Goal: Find specific page/section: Find specific page/section

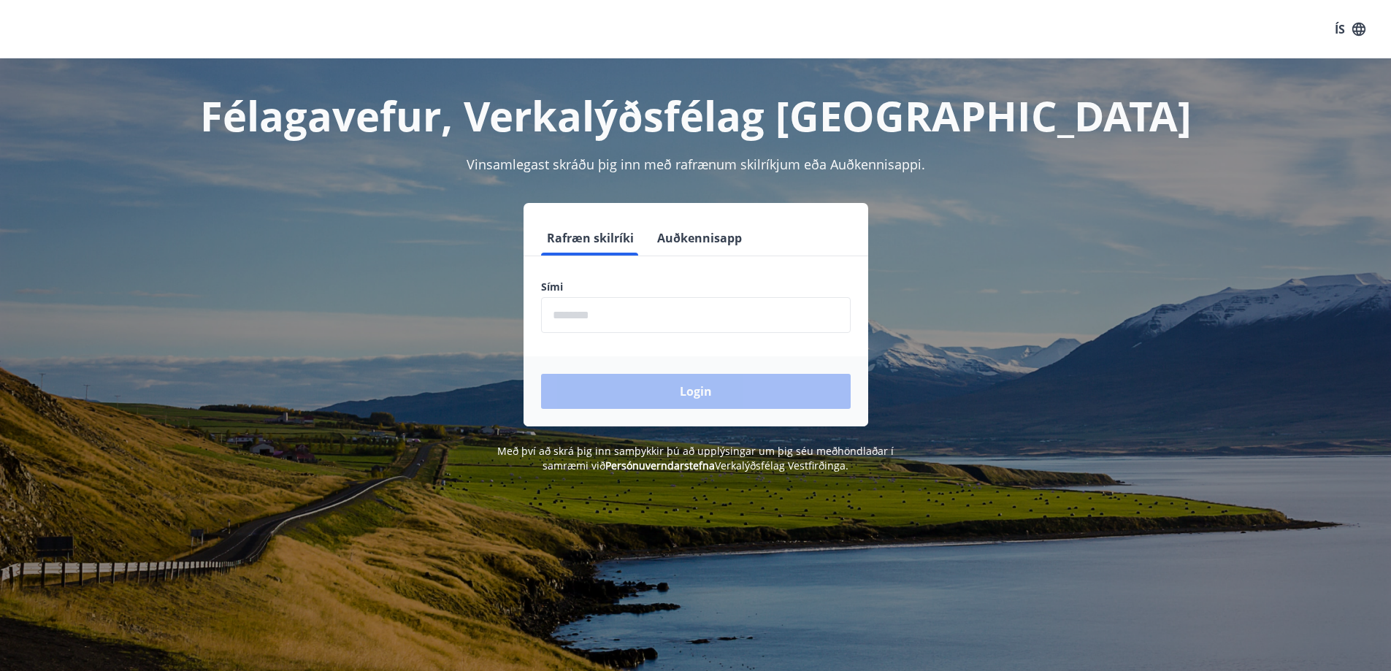
click at [620, 320] on input "phone" at bounding box center [696, 315] width 310 height 36
type input "********"
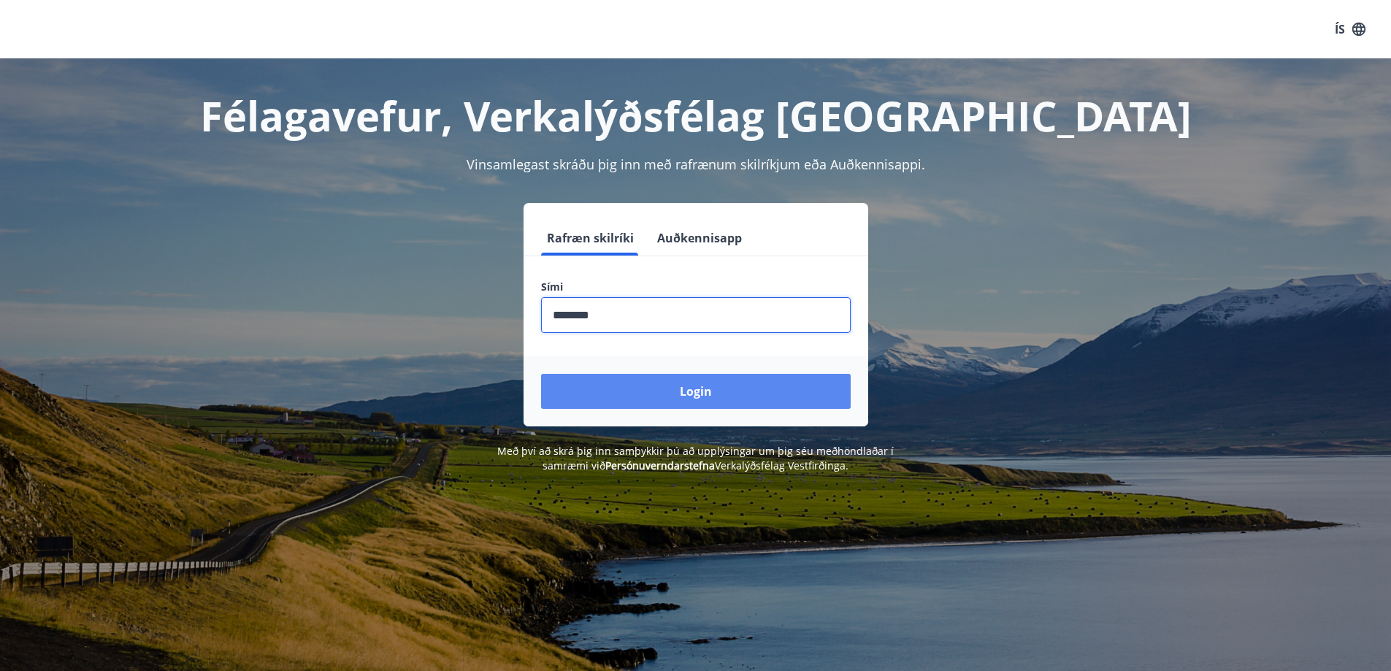
click at [659, 386] on button "Login" at bounding box center [696, 391] width 310 height 35
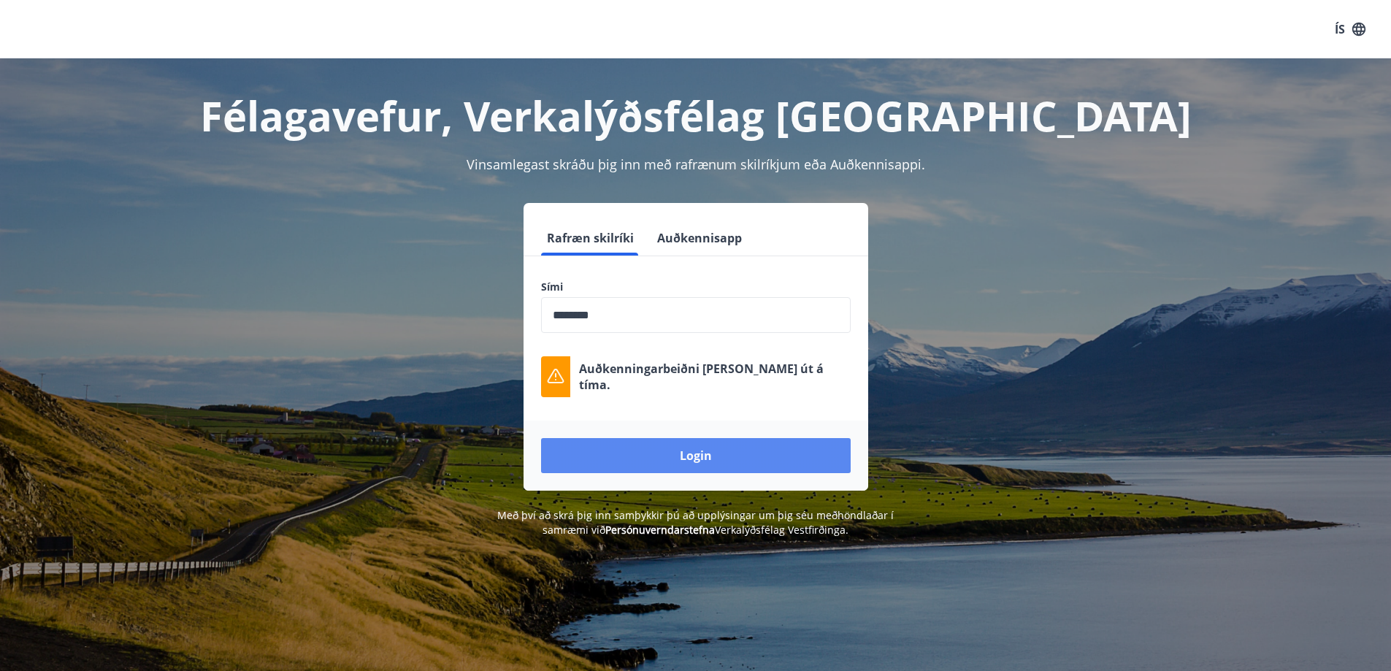
click at [638, 446] on button "Login" at bounding box center [696, 455] width 310 height 35
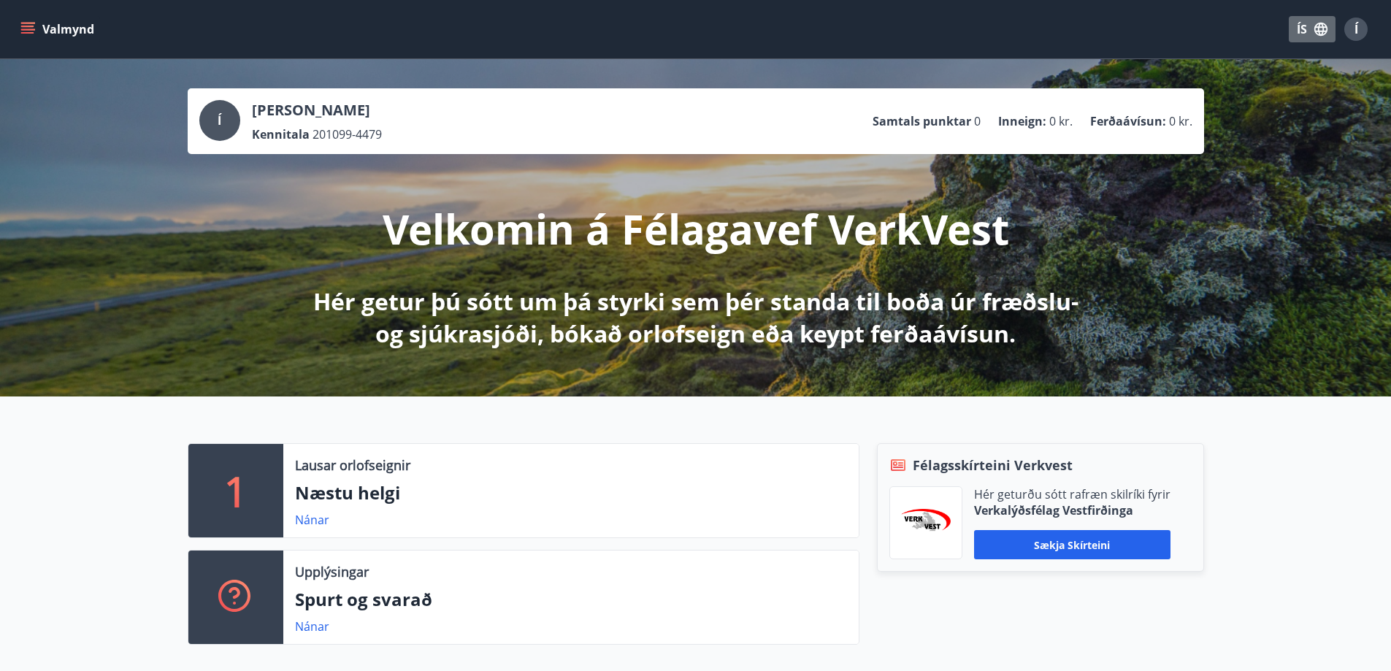
click at [1309, 23] on button "ÍS" at bounding box center [1312, 29] width 47 height 26
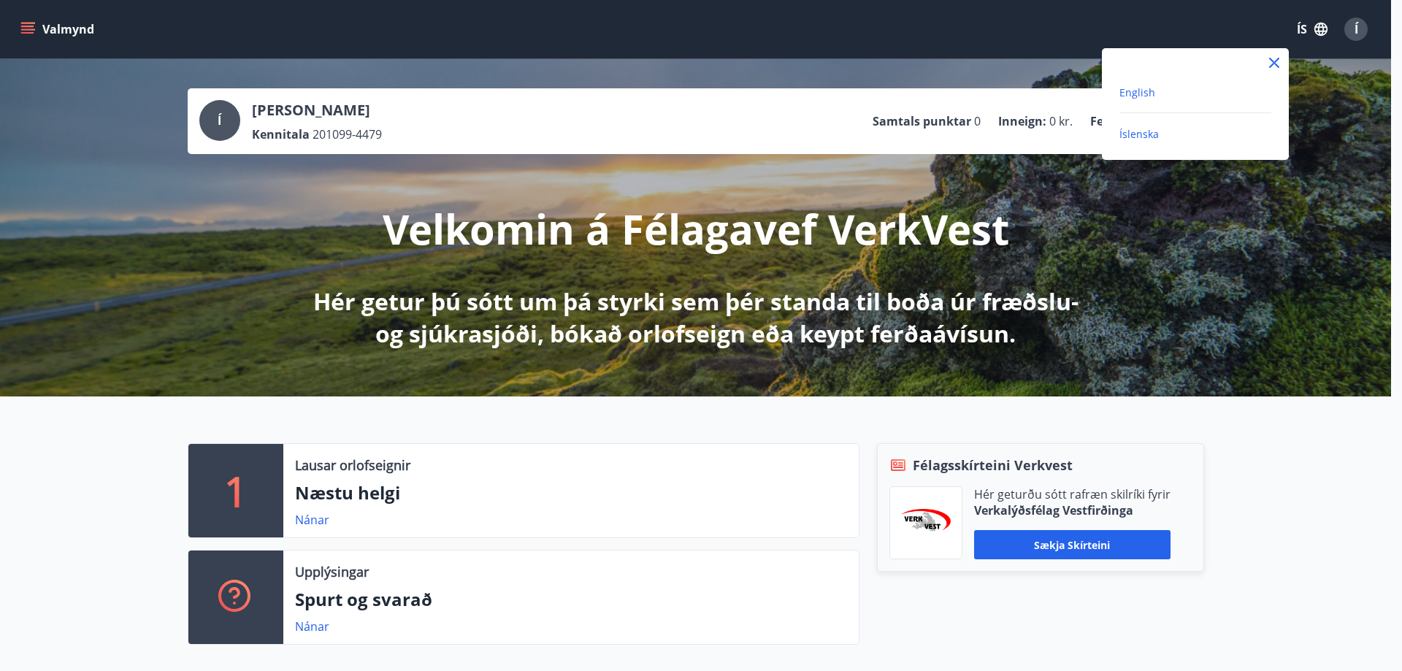
click at [1119, 89] on span "English" at bounding box center [1137, 92] width 36 height 14
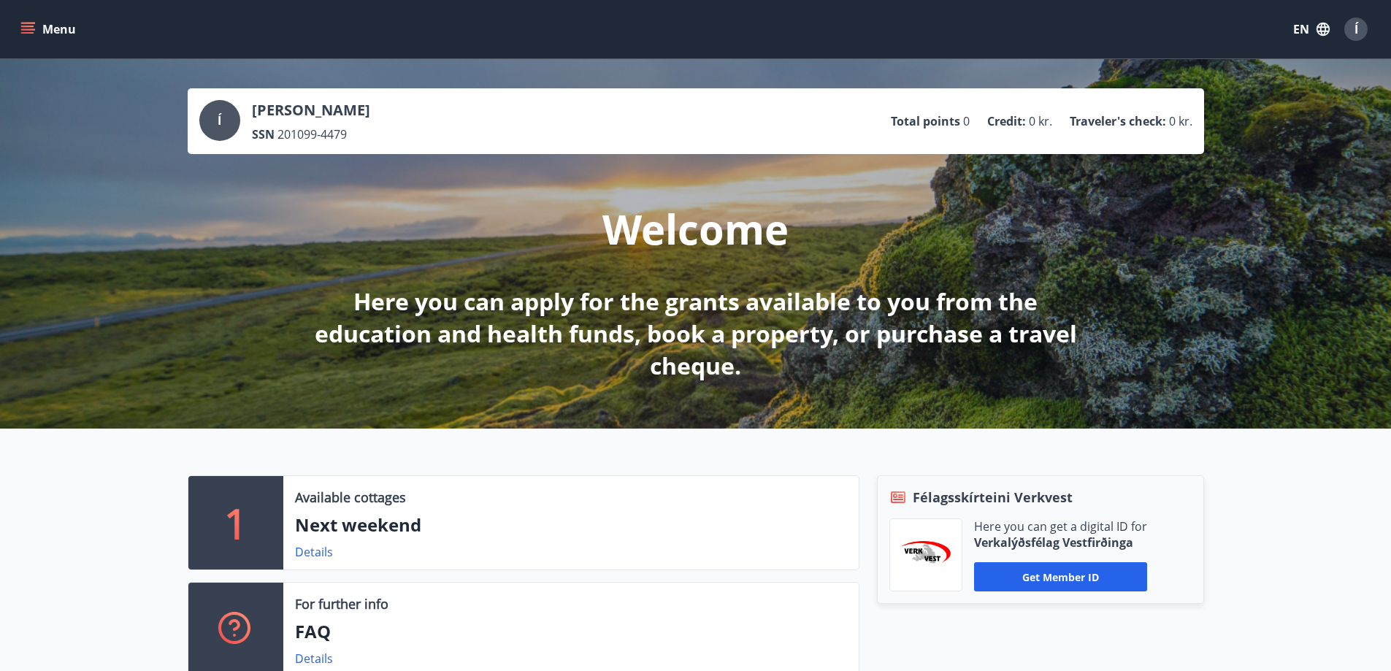
click at [27, 23] on icon "menu" at bounding box center [29, 23] width 16 height 1
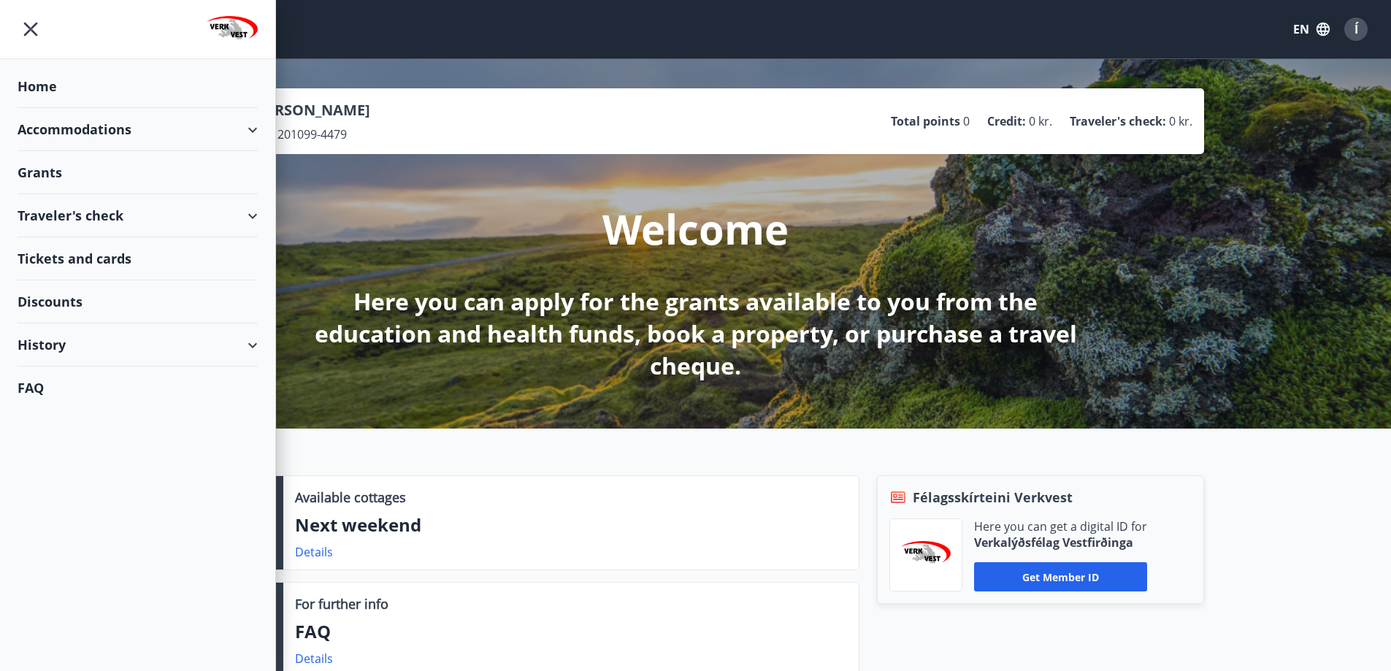
click at [109, 214] on div "Traveler's check" at bounding box center [138, 215] width 240 height 43
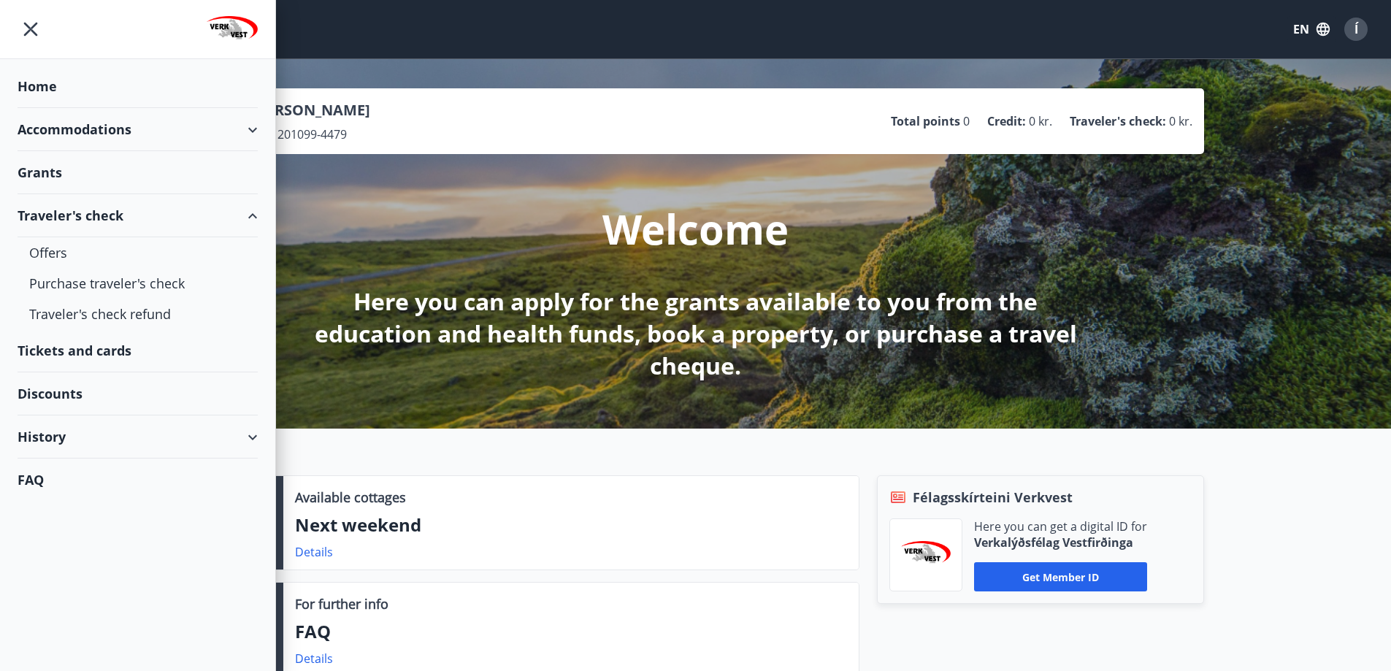
click at [77, 350] on div "Tickets and cards" at bounding box center [138, 350] width 240 height 43
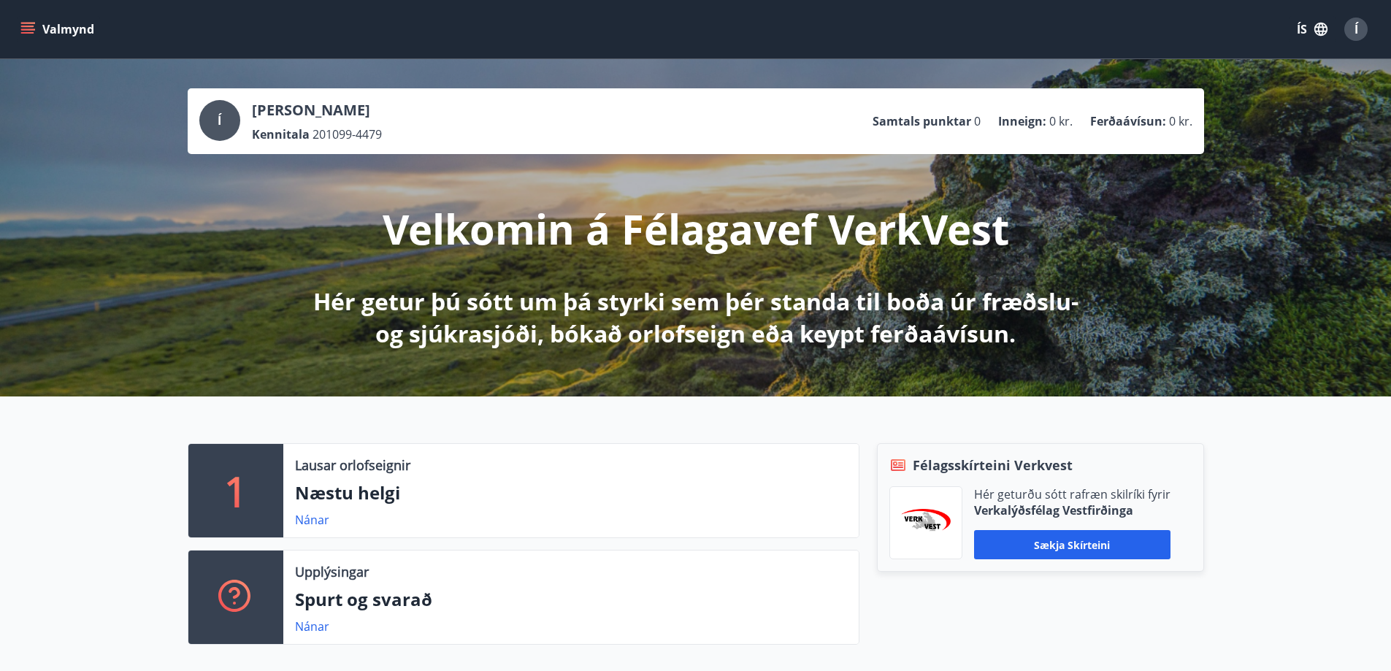
click at [26, 24] on icon "menu" at bounding box center [27, 29] width 15 height 15
click at [1321, 27] on icon "button" at bounding box center [1320, 29] width 13 height 13
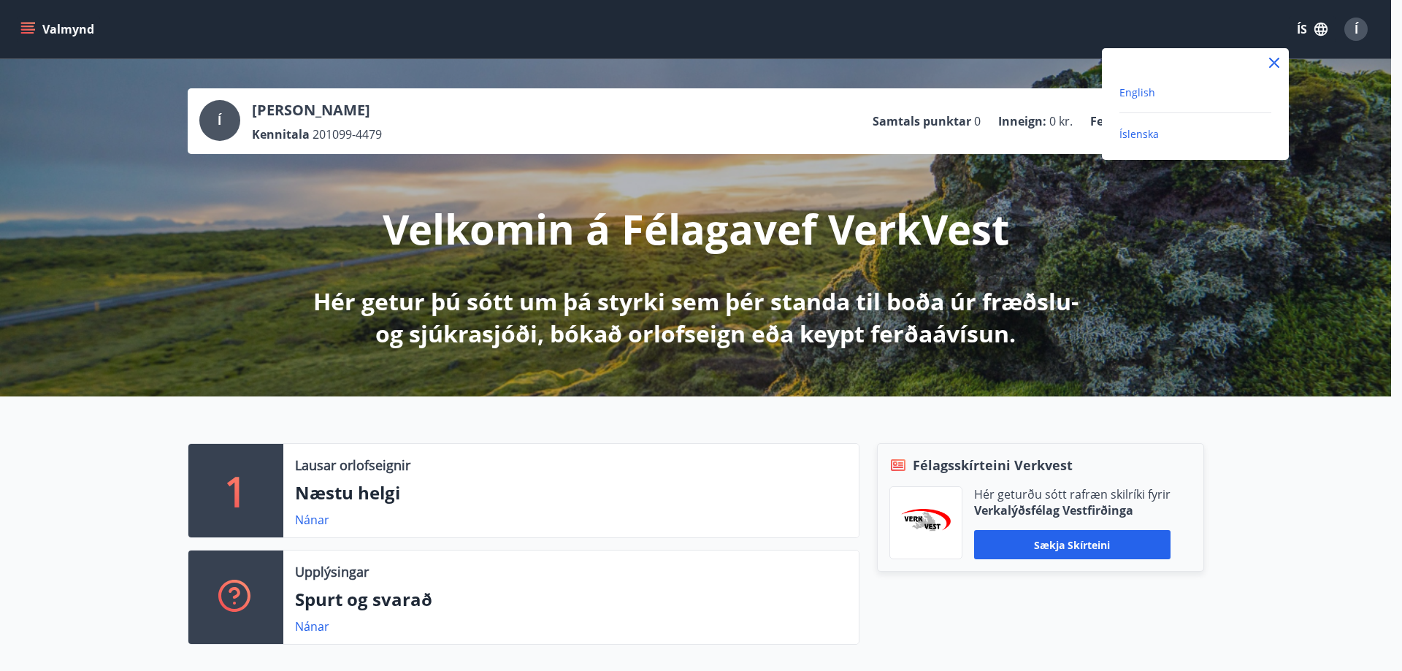
click at [1138, 98] on span "English" at bounding box center [1137, 92] width 36 height 14
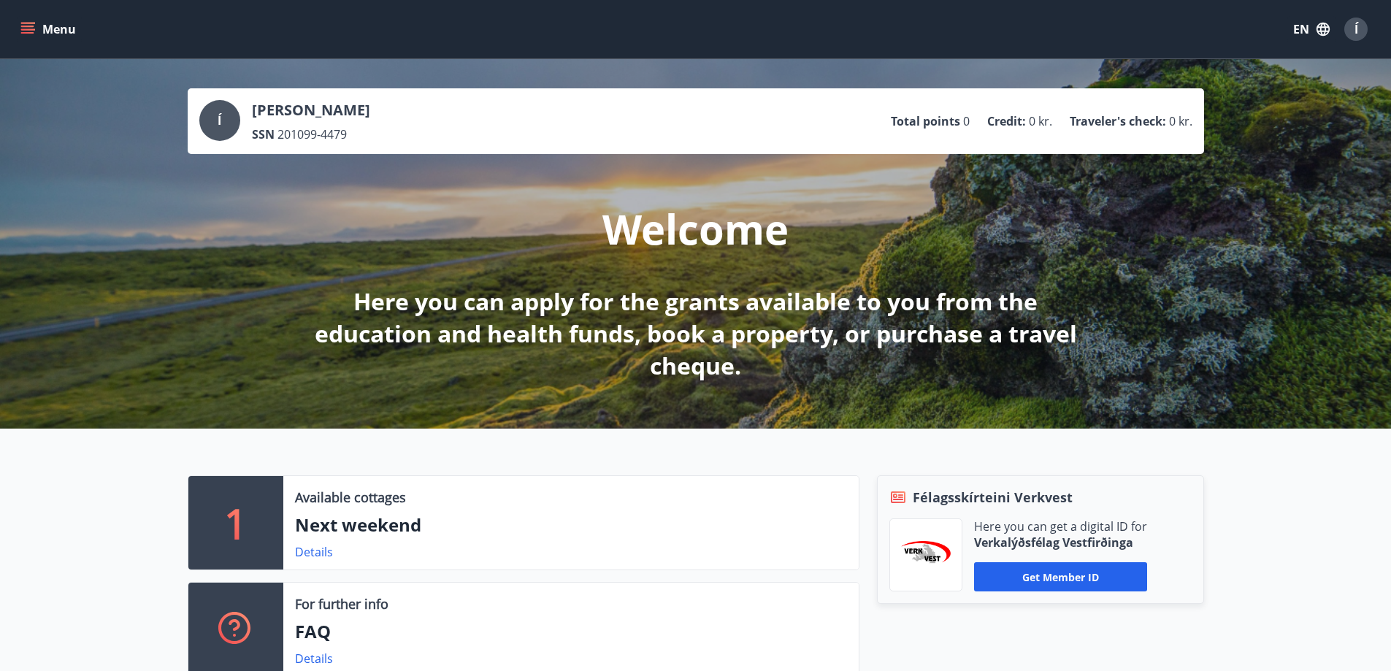
click at [37, 26] on button "Menu" at bounding box center [50, 29] width 64 height 26
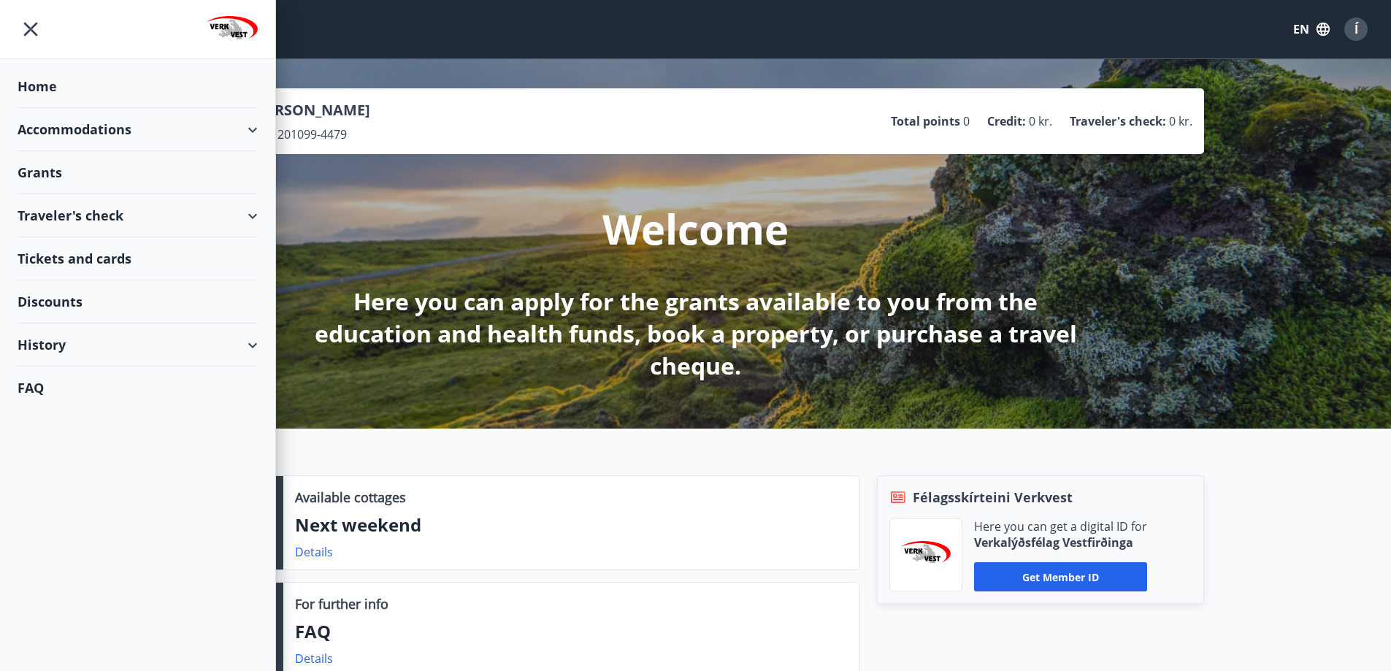
click at [118, 225] on div "Traveler's check" at bounding box center [138, 215] width 240 height 43
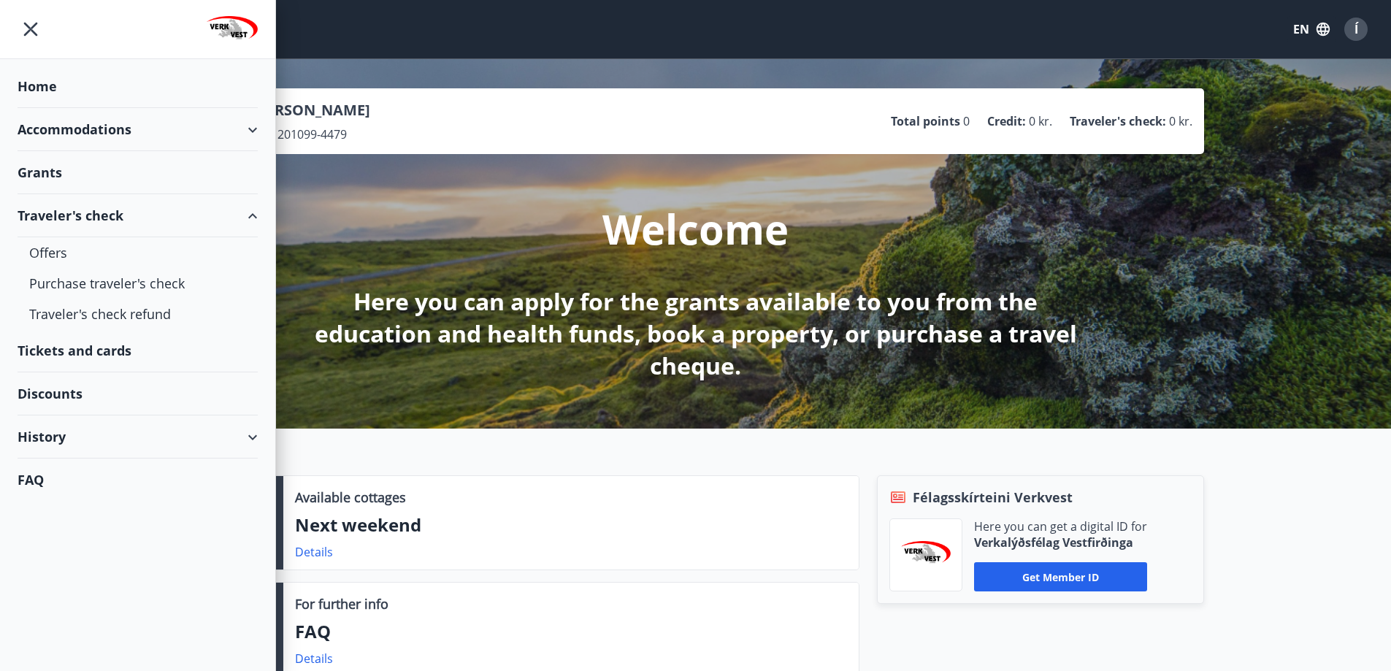
click at [97, 344] on div "Tickets and cards" at bounding box center [138, 350] width 240 height 43
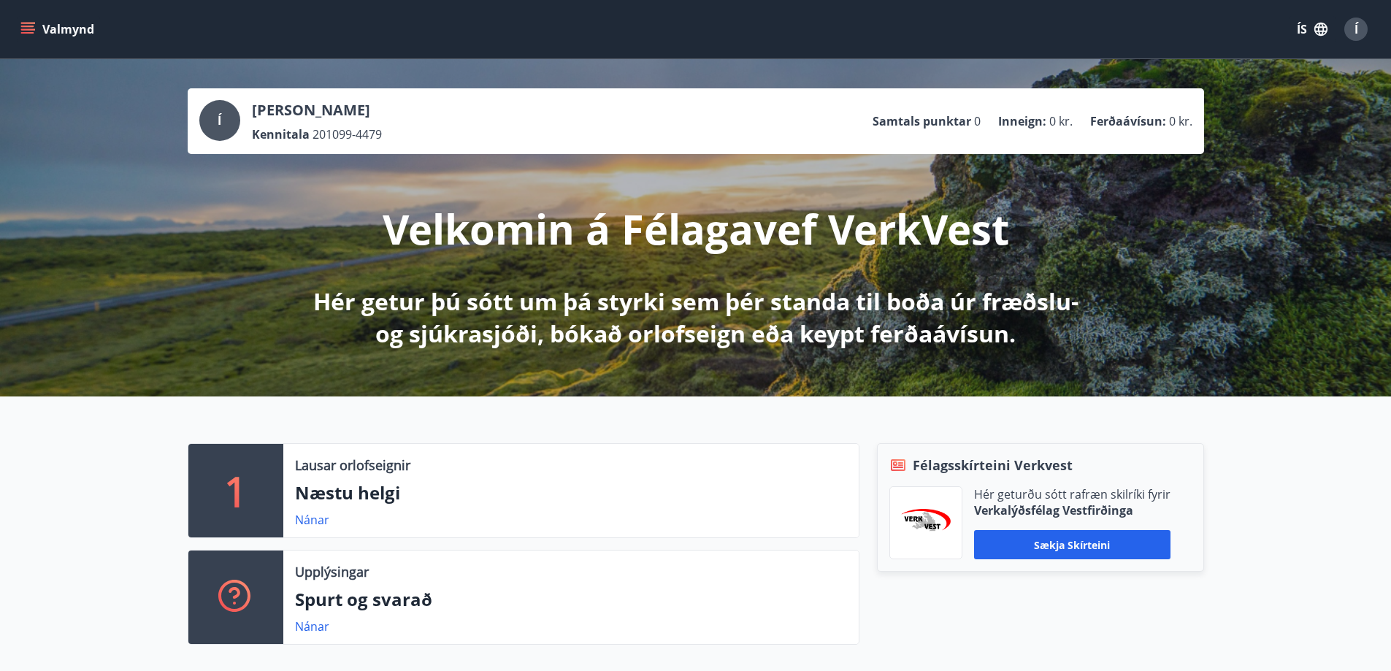
click at [27, 22] on icon "menu" at bounding box center [27, 29] width 15 height 15
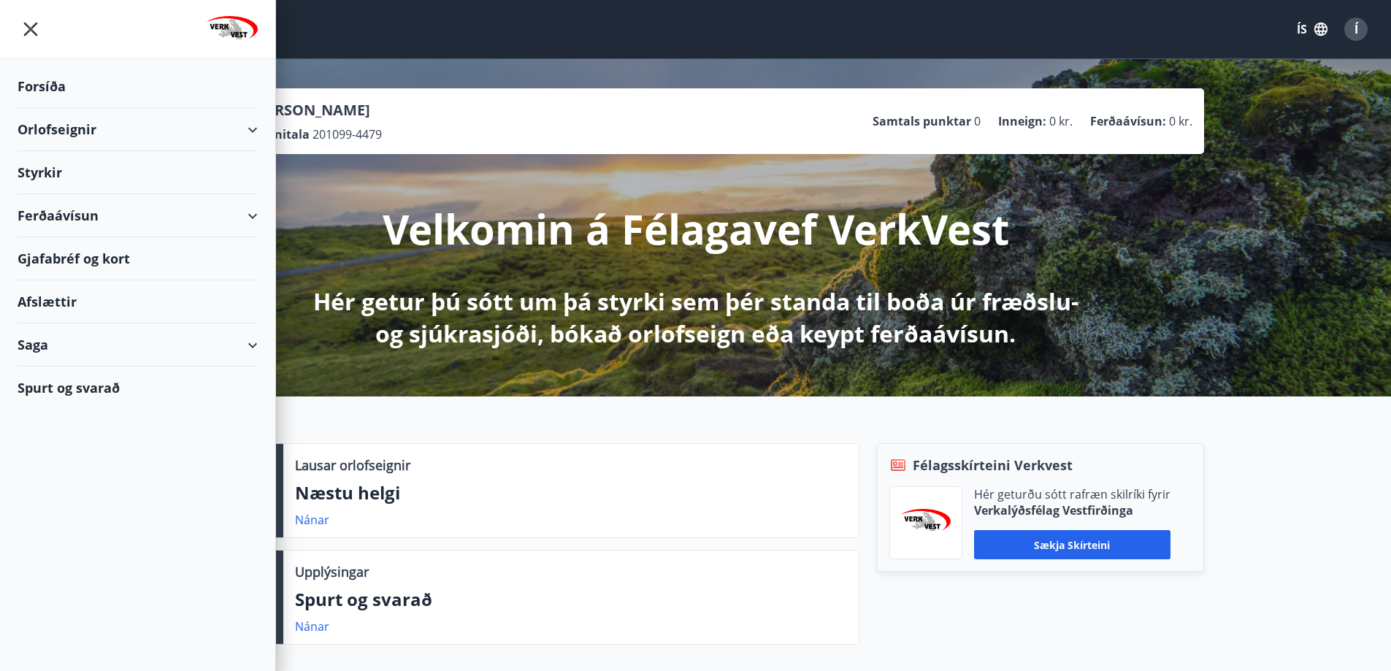
click at [106, 256] on div "Gjafabréf og kort" at bounding box center [138, 258] width 240 height 43
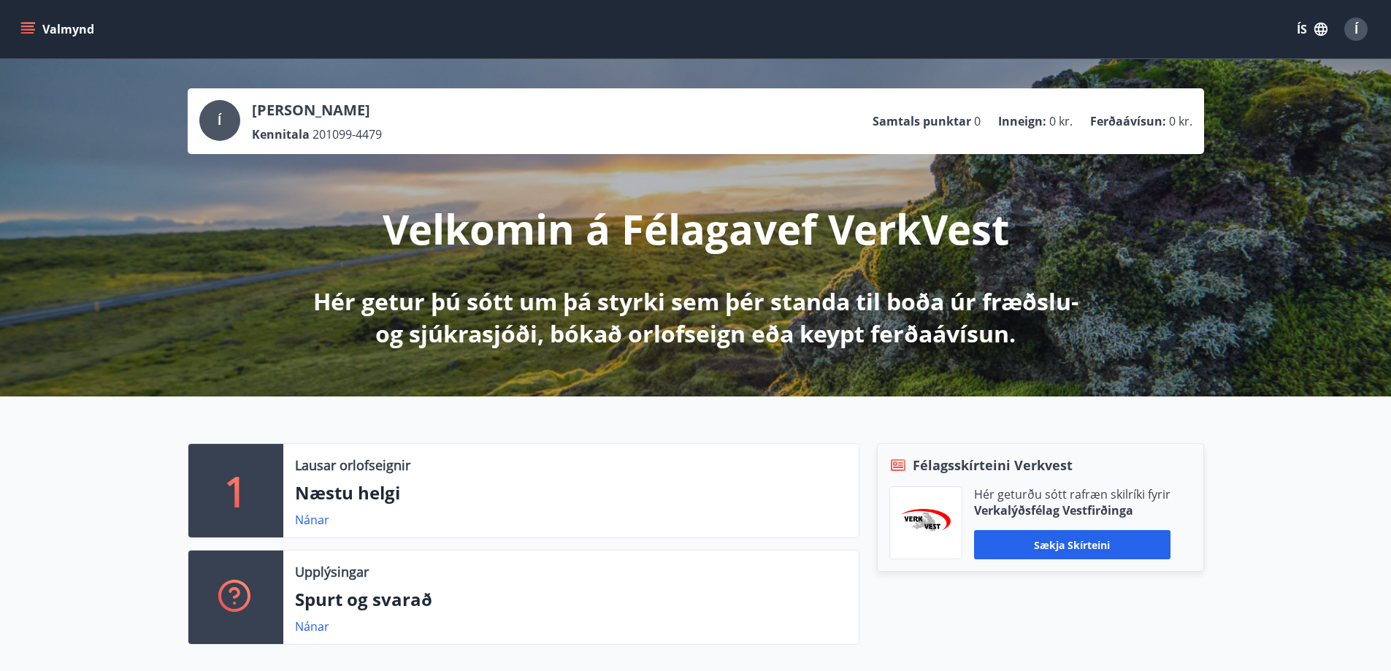
click at [30, 21] on button "Valmynd" at bounding box center [59, 29] width 83 height 26
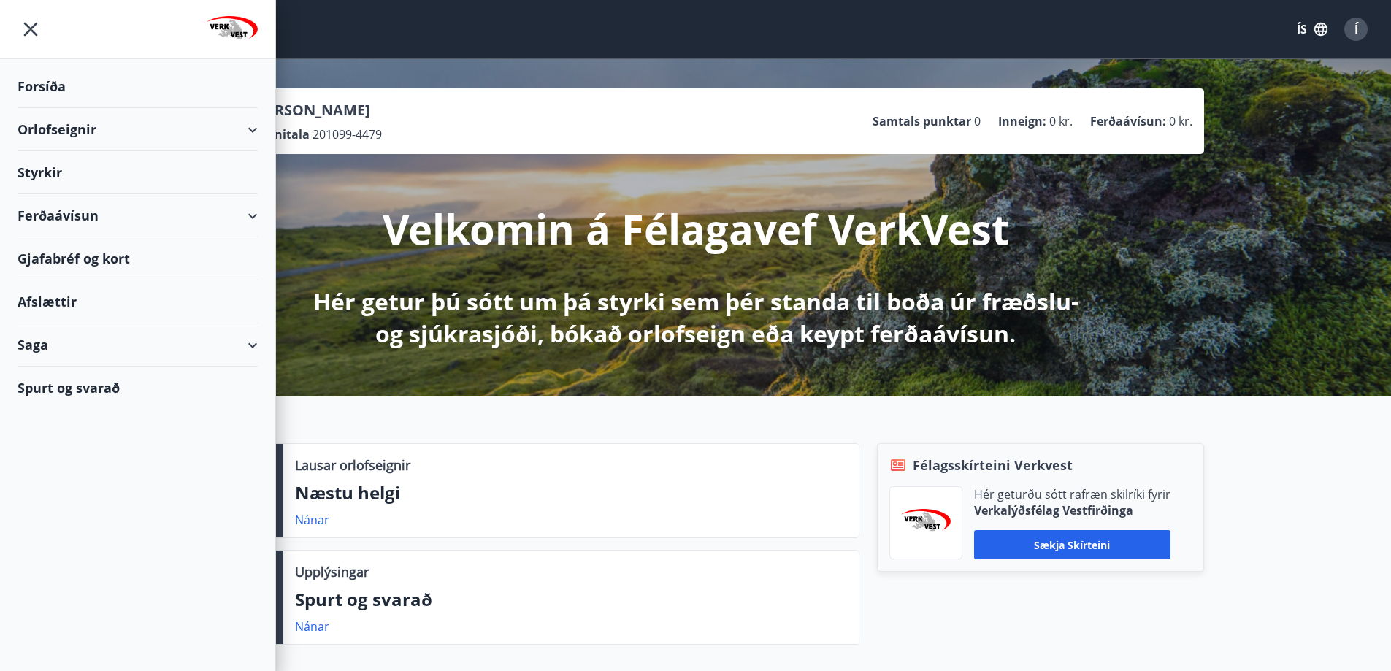
click at [1298, 39] on button "ÍS" at bounding box center [1312, 29] width 47 height 26
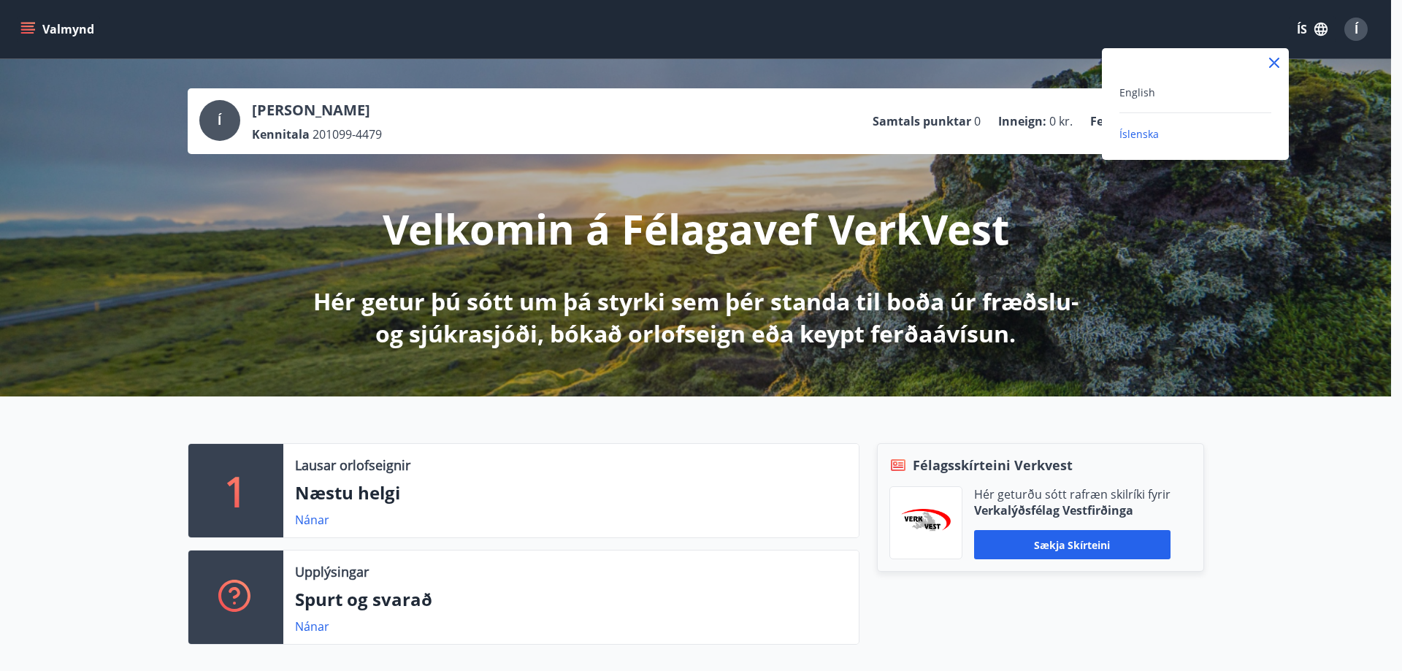
click at [1160, 88] on div "English" at bounding box center [1195, 92] width 152 height 18
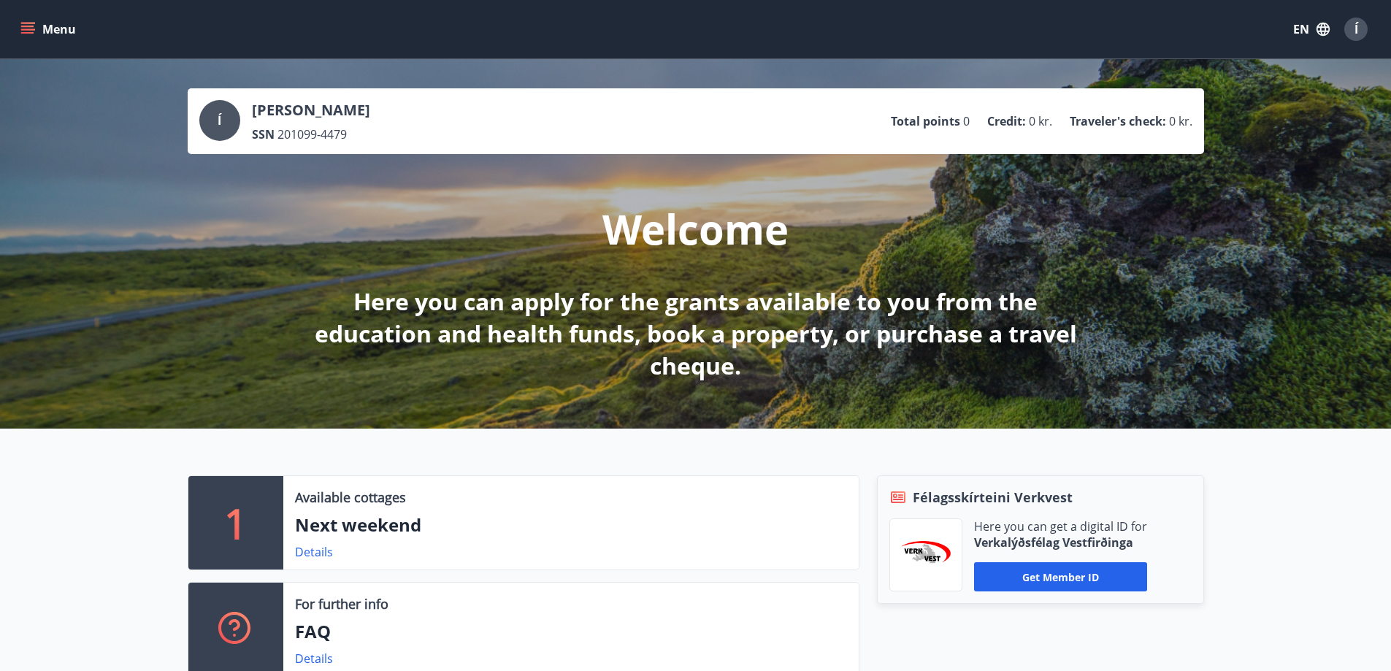
click at [33, 26] on icon "menu" at bounding box center [27, 26] width 13 height 1
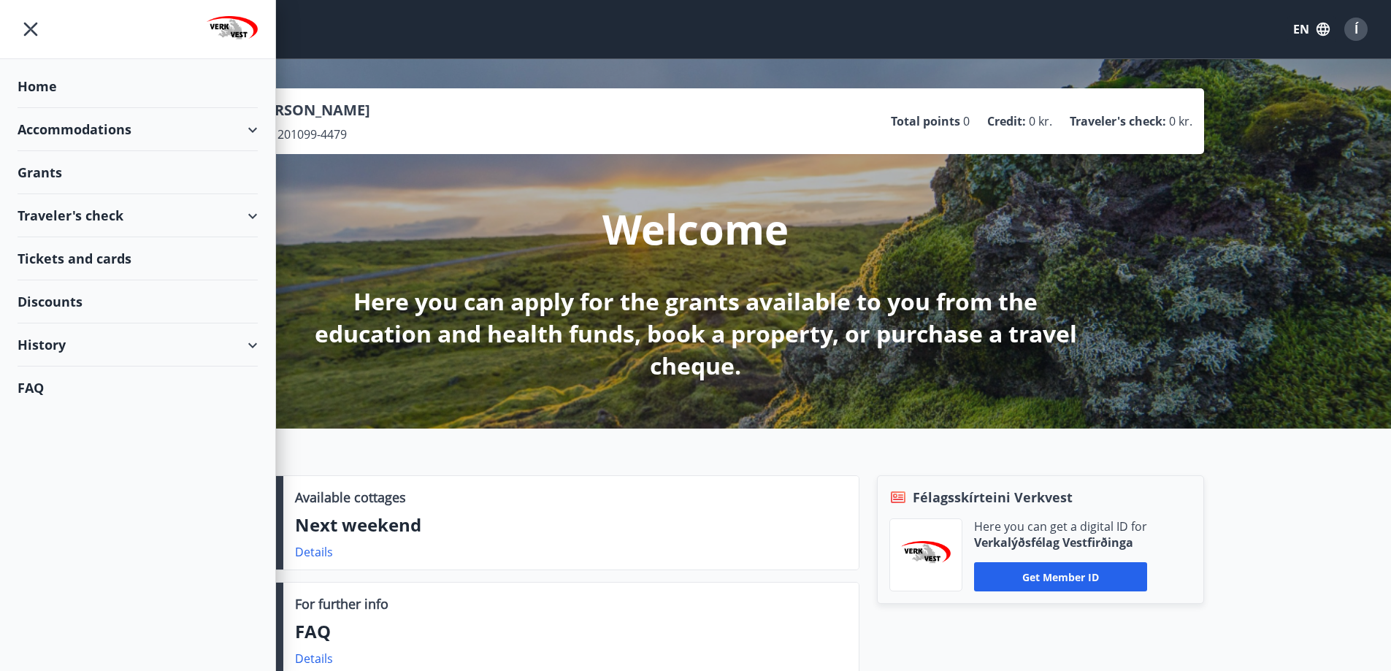
click at [245, 216] on div "Traveler's check" at bounding box center [138, 215] width 240 height 43
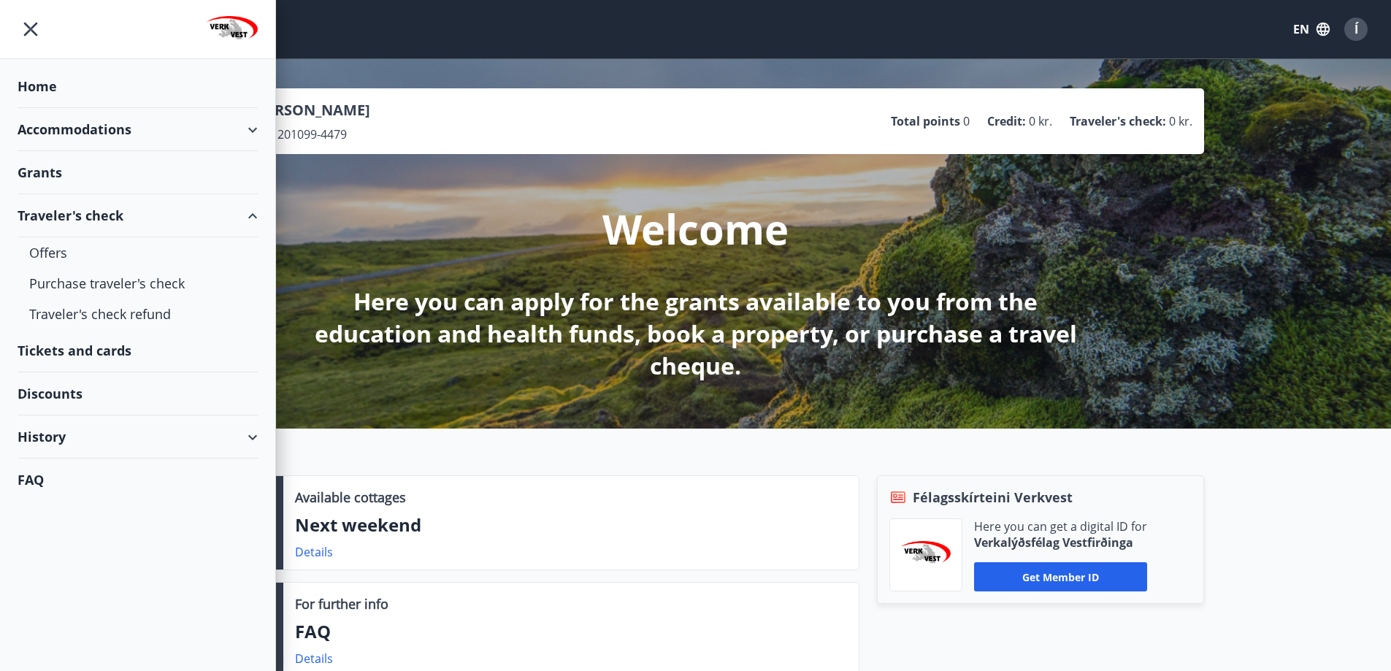
click at [245, 216] on div "Traveler's check" at bounding box center [138, 215] width 240 height 43
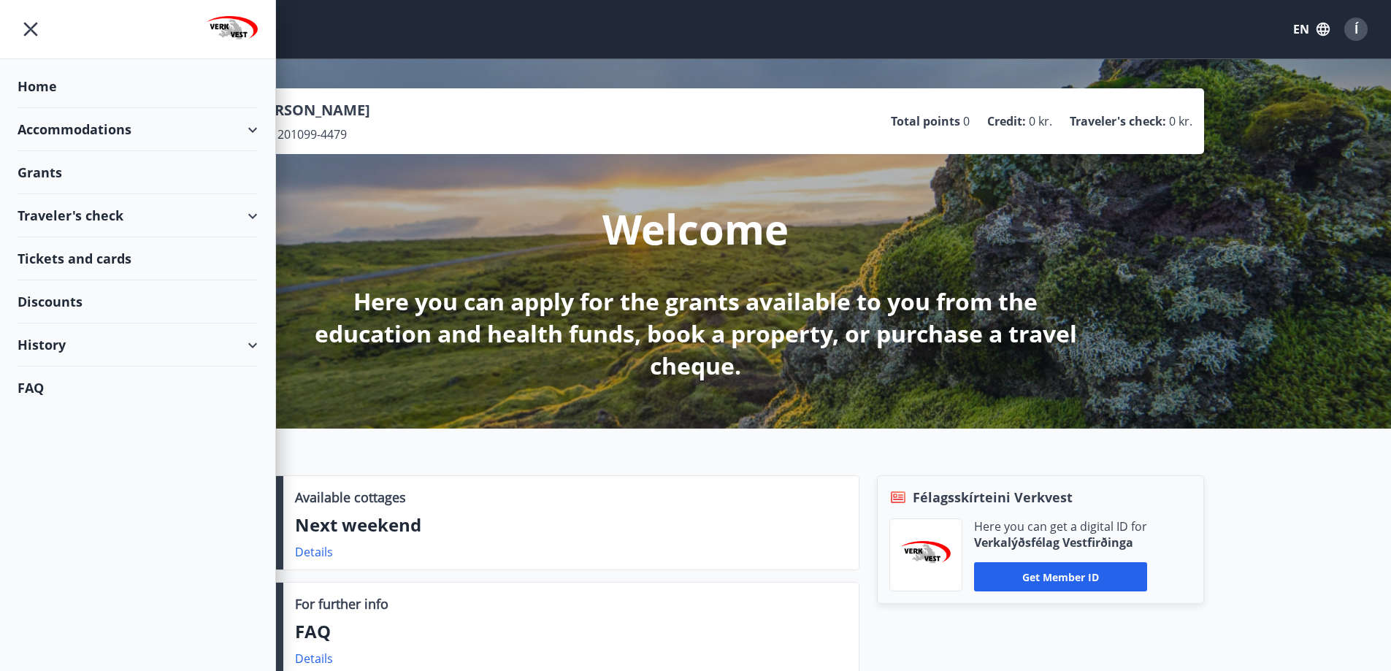
click at [240, 130] on div "Accommodations" at bounding box center [138, 129] width 240 height 43
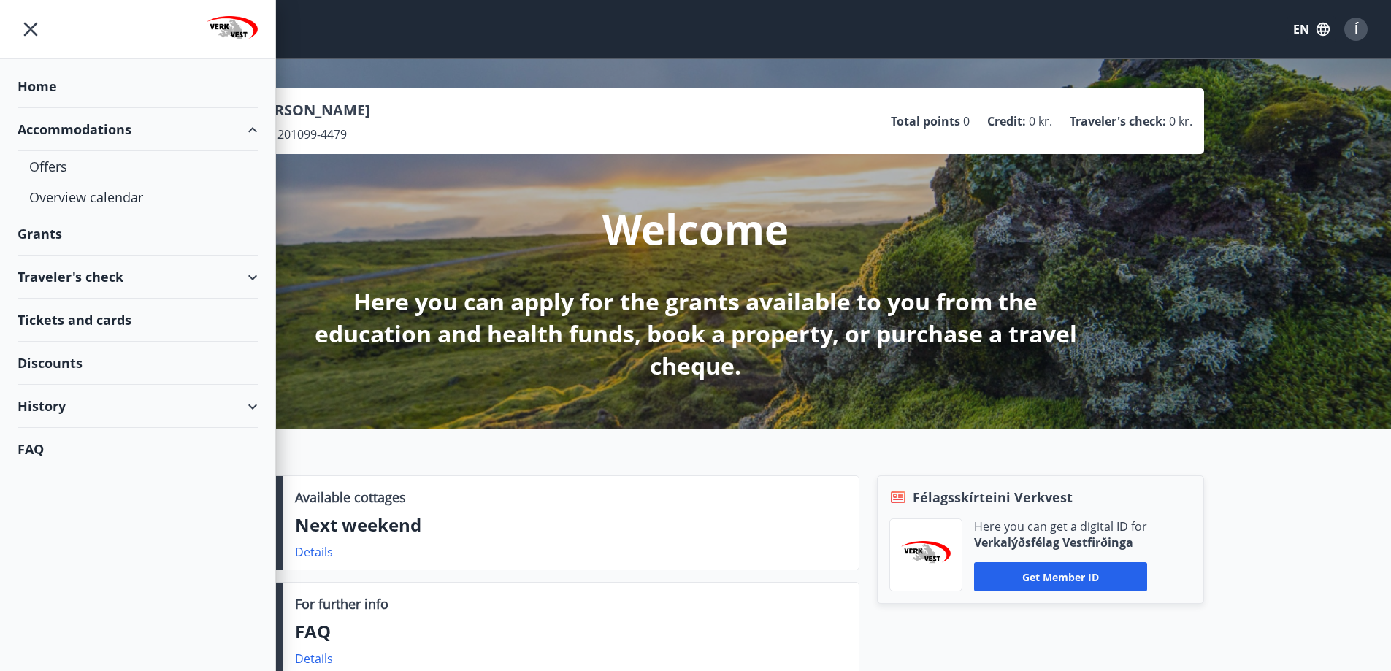
click at [240, 130] on div "Accommodations" at bounding box center [138, 129] width 240 height 43
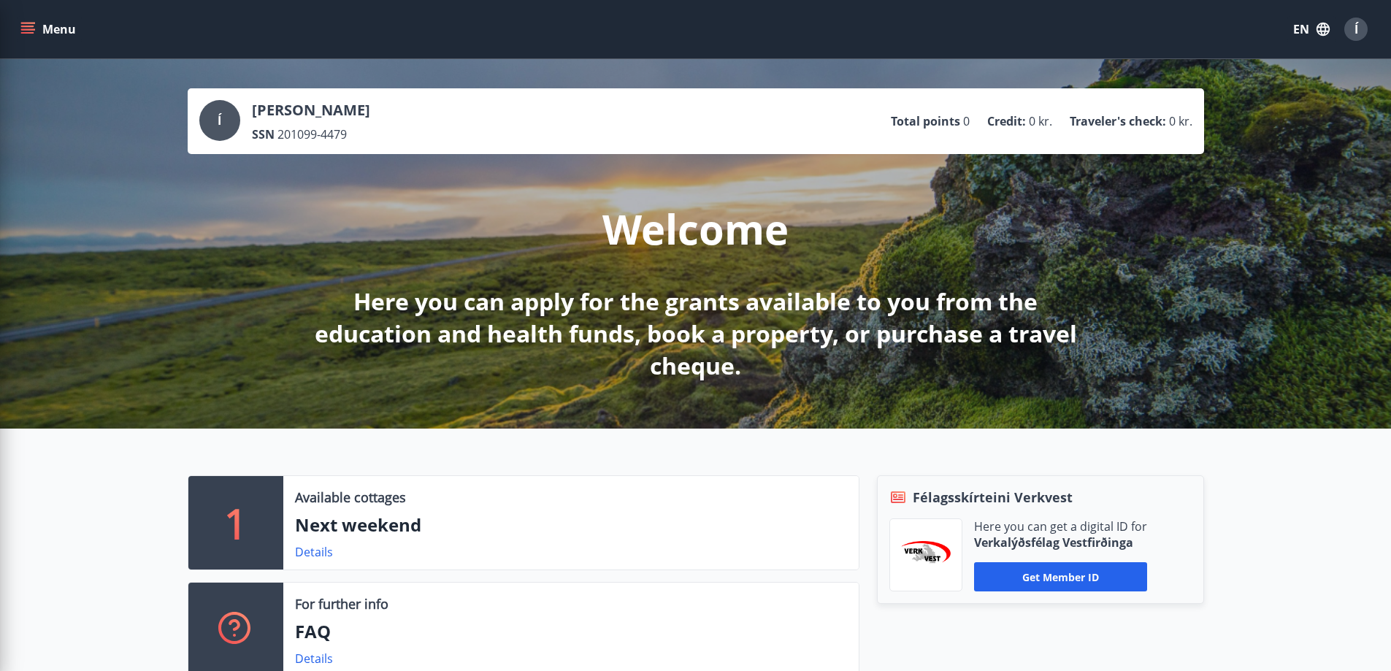
click at [1365, 264] on div "Í [PERSON_NAME] SSN 201099-4479 Total points 0 Credit : 0 kr. Traveler's check …" at bounding box center [695, 243] width 1391 height 369
